Goal: Task Accomplishment & Management: Manage account settings

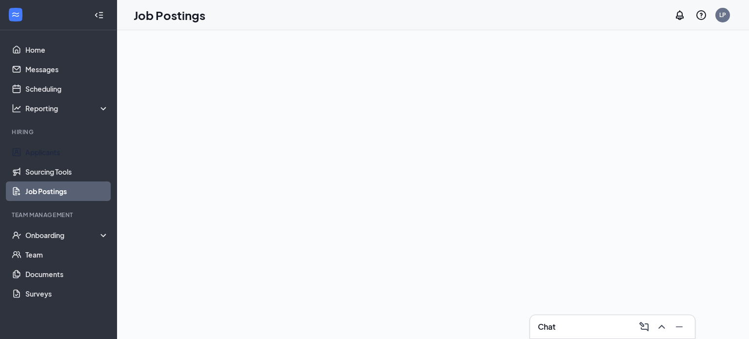
click at [55, 152] on link "Applicants" at bounding box center [66, 152] width 83 height 20
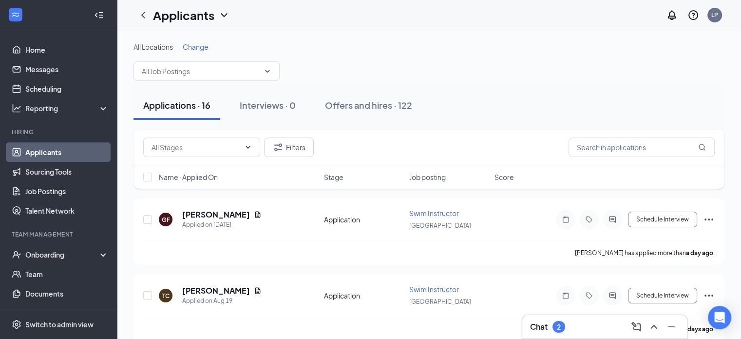
click at [335, 97] on button "Offers and hires · 122" at bounding box center [368, 105] width 107 height 29
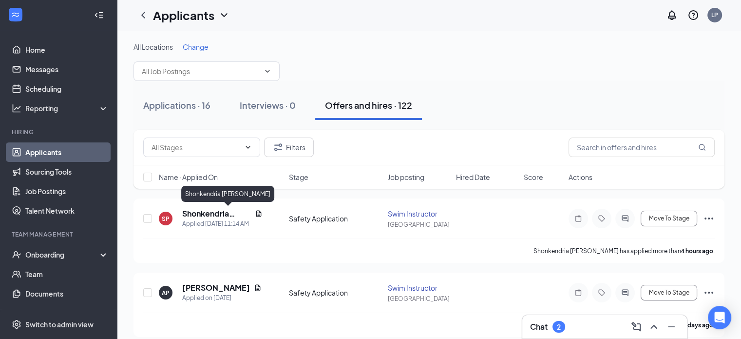
click at [219, 211] on h5 "Shonkendria [PERSON_NAME]" at bounding box center [216, 213] width 69 height 11
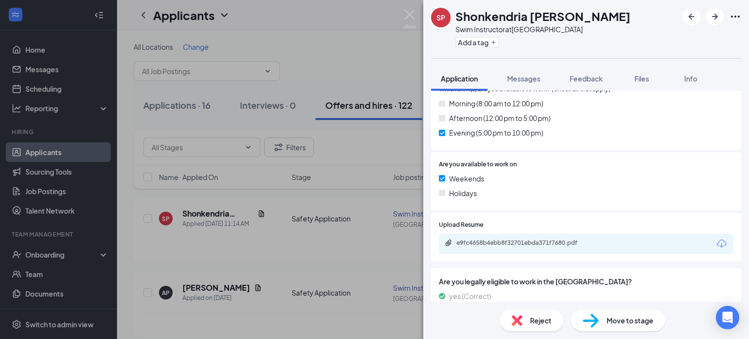
scroll to position [629, 0]
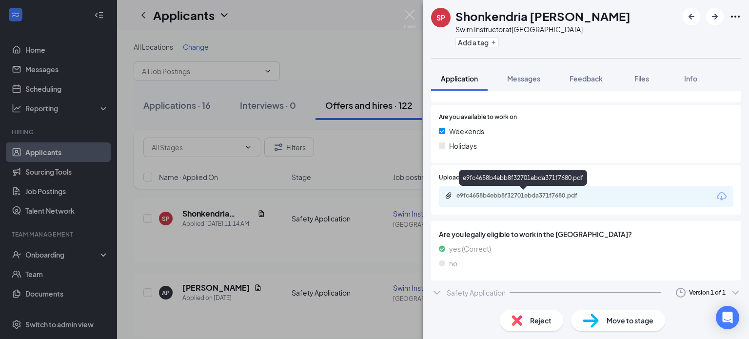
click at [494, 194] on div "e9fc4658b4ebb8f32701ebda371f7680.pdf" at bounding box center [524, 196] width 137 height 8
click at [558, 290] on div "Safety Application Version 1 of 1" at bounding box center [586, 293] width 310 height 20
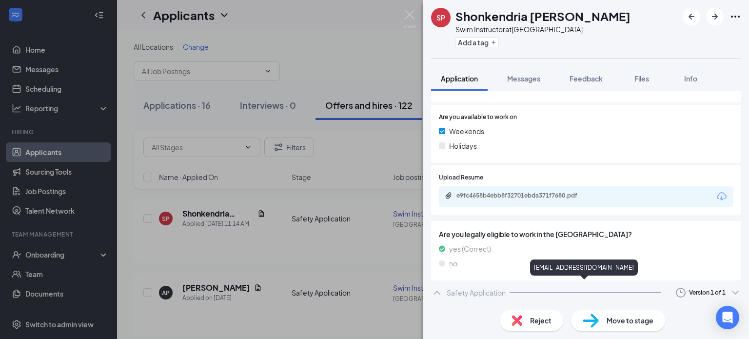
scroll to position [688, 0]
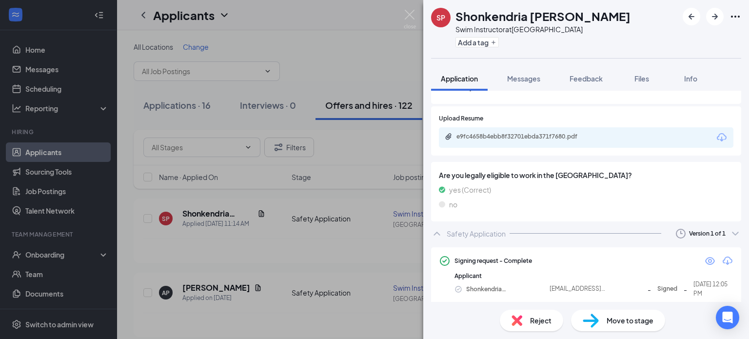
click at [704, 259] on icon "Eye" at bounding box center [710, 261] width 12 height 12
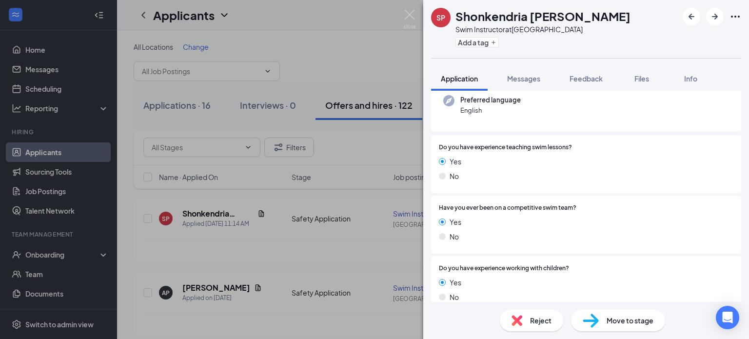
scroll to position [0, 0]
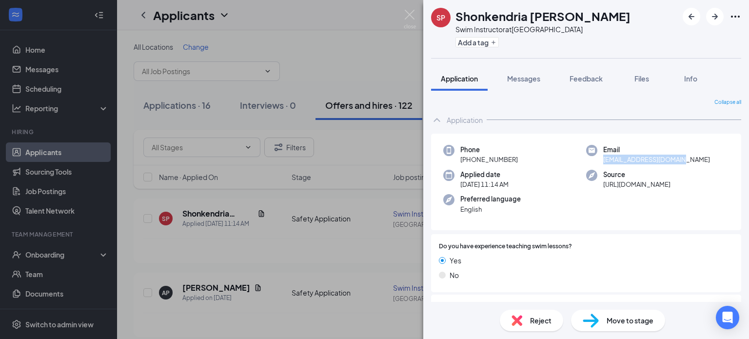
drag, startPoint x: 684, startPoint y: 165, endPoint x: 599, endPoint y: 162, distance: 85.4
click at [599, 162] on div "Phone [PHONE_NUMBER] Email [EMAIL_ADDRESS][DOMAIN_NAME] Applied date [DATE] 11:…" at bounding box center [586, 182] width 310 height 97
copy span "[EMAIL_ADDRESS][DOMAIN_NAME]"
